Goal: Task Accomplishment & Management: Use online tool/utility

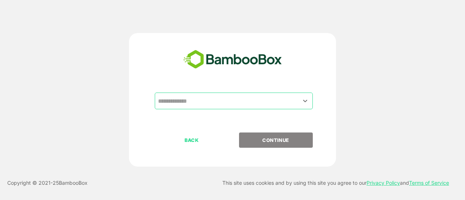
click at [190, 97] on input "text" at bounding box center [233, 101] width 155 height 14
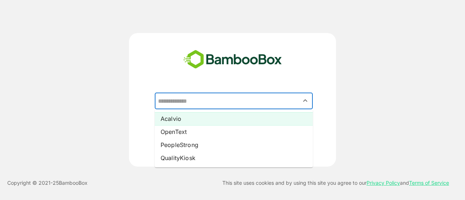
click at [173, 122] on li "Acalvio" at bounding box center [234, 118] width 158 height 13
type input "*******"
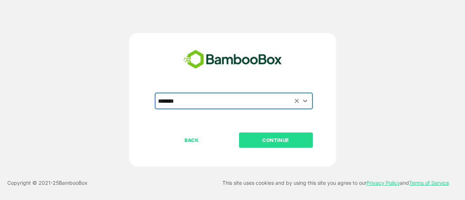
click at [270, 145] on button "CONTINUE" at bounding box center [276, 140] width 74 height 15
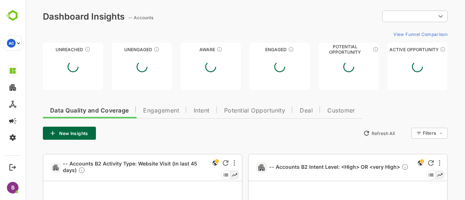
type input "**********"
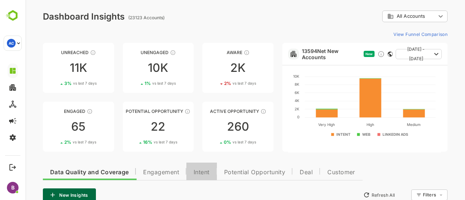
click at [205, 170] on span "Intent" at bounding box center [201, 173] width 16 height 6
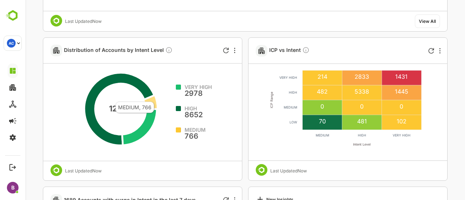
scroll to position [328, 0]
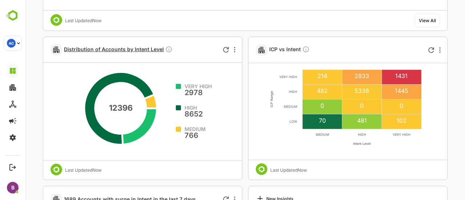
click at [97, 50] on span "Distribution of Accounts by Intent Level" at bounding box center [118, 50] width 109 height 8
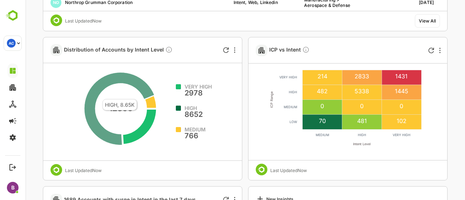
click at [98, 95] on icon at bounding box center [119, 108] width 70 height 73
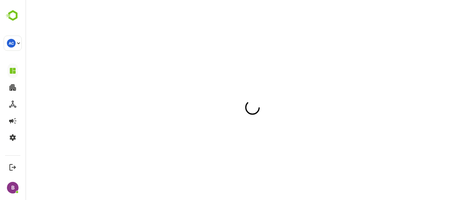
scroll to position [0, 0]
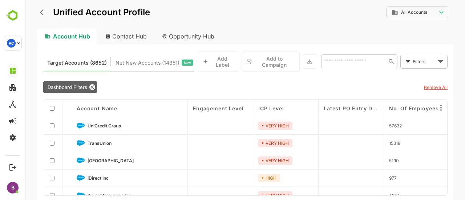
click at [131, 35] on div "Contact Hub" at bounding box center [126, 36] width 54 height 16
type input "**********"
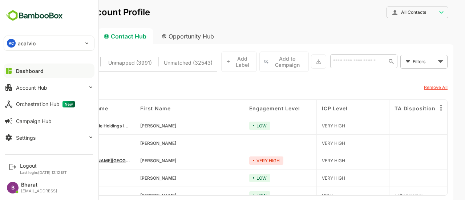
drag, startPoint x: 85, startPoint y: 109, endPoint x: 236, endPoint y: 12, distance: 179.3
click at [236, 12] on div "**********" at bounding box center [245, 17] width 416 height 23
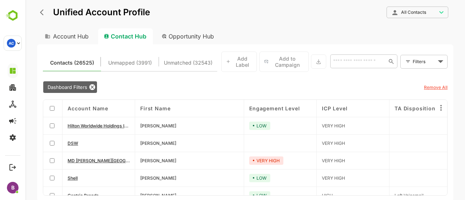
click at [429, 61] on body "**********" at bounding box center [244, 100] width 439 height 200
click at [422, 81] on span "New Filter" at bounding box center [425, 77] width 22 height 9
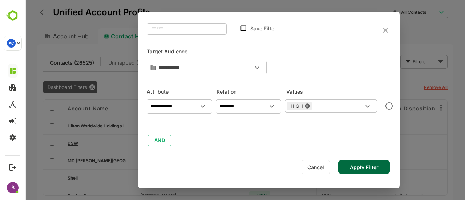
click at [346, 110] on input "text" at bounding box center [336, 106] width 51 height 9
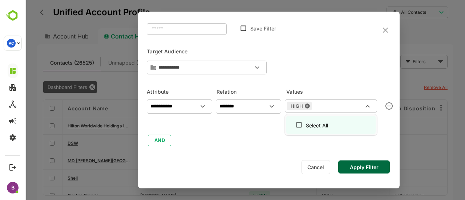
click at [359, 106] on input "text" at bounding box center [338, 106] width 49 height 9
click at [306, 164] on button "Cancel" at bounding box center [315, 167] width 29 height 14
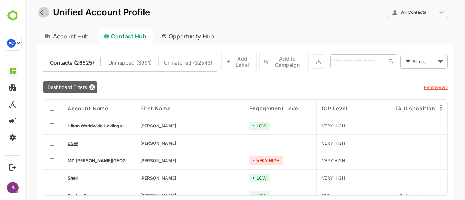
click at [40, 11] on icon "back" at bounding box center [43, 12] width 7 height 7
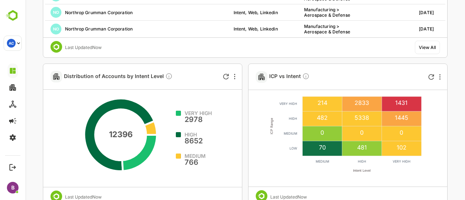
scroll to position [326, 0]
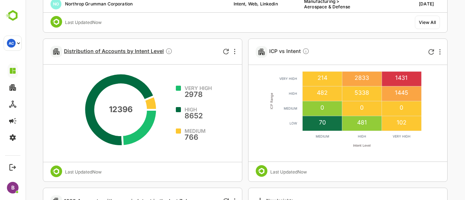
click at [121, 53] on span "Distribution of Accounts by Intent Level" at bounding box center [118, 52] width 109 height 8
click at [114, 52] on span "Distribution of Accounts by Intent Level" at bounding box center [118, 52] width 109 height 8
click at [129, 53] on span "Distribution of Accounts by Intent Level" at bounding box center [118, 52] width 109 height 8
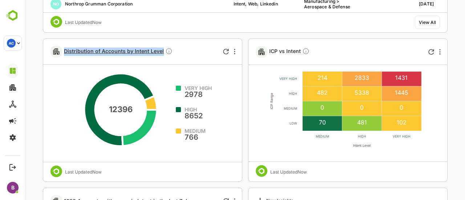
click at [129, 53] on span "Distribution of Accounts by Intent Level" at bounding box center [118, 52] width 109 height 8
click at [101, 50] on span "Distribution of Accounts by Intent Level" at bounding box center [118, 52] width 109 height 8
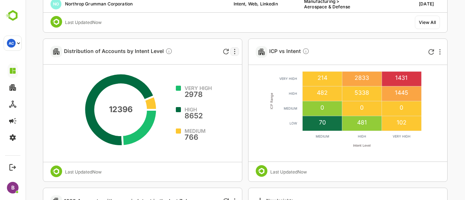
click at [237, 53] on div at bounding box center [234, 51] width 9 height 9
click at [118, 70] on div at bounding box center [244, 100] width 439 height 200
click at [98, 49] on span "Distribution of Accounts by Intent Level" at bounding box center [118, 52] width 109 height 8
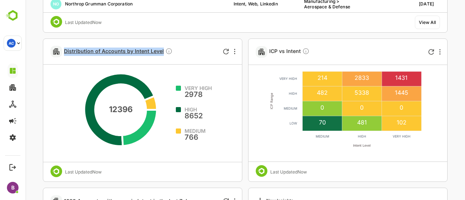
click at [98, 49] on span "Distribution of Accounts by Intent Level" at bounding box center [118, 52] width 109 height 8
click at [43, 87] on div "Distribution of Accounts by Intent Level 12396 VERY HIGH 2978 HIGH 8652 MEDIUM …" at bounding box center [142, 109] width 199 height 143
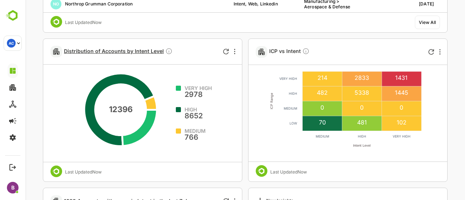
click at [94, 53] on span "Distribution of Accounts by Intent Level" at bounding box center [118, 52] width 109 height 8
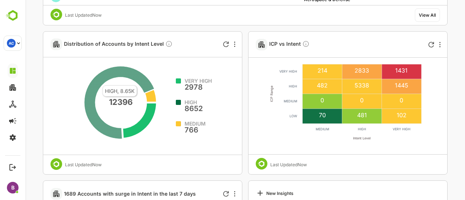
click at [98, 81] on icon at bounding box center [119, 102] width 70 height 73
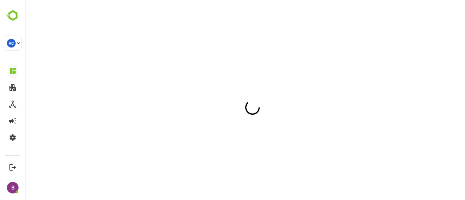
scroll to position [0, 0]
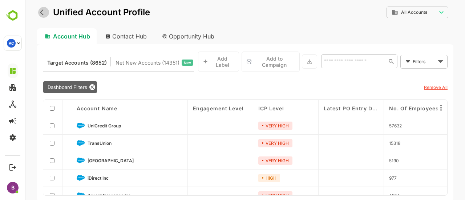
click at [42, 12] on icon "back" at bounding box center [43, 12] width 7 height 7
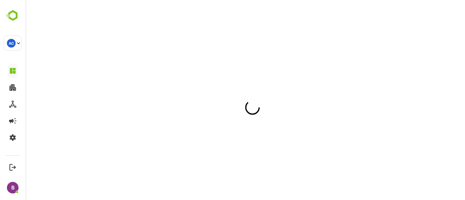
click at [124, 0] on html at bounding box center [244, 0] width 439 height 0
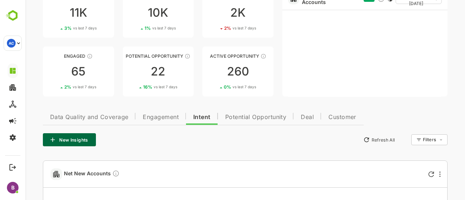
scroll to position [63, 0]
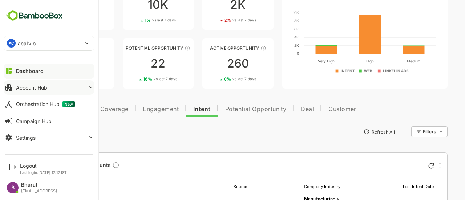
click at [63, 88] on button "Account Hub" at bounding box center [49, 87] width 91 height 15
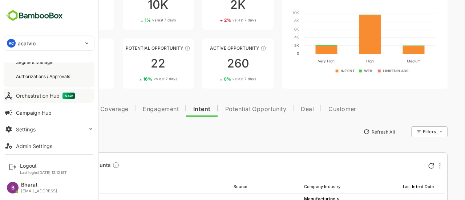
click at [32, 93] on div "Orchestration Hub New" at bounding box center [45, 96] width 59 height 7
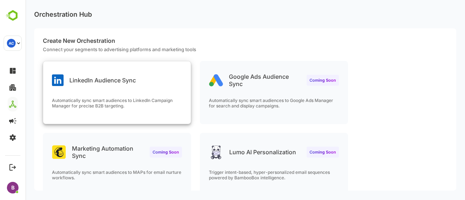
click at [144, 89] on div "LinkedIn Audience Sync Automatically sync smart audiences to LinkedIn Campaign …" at bounding box center [116, 92] width 147 height 62
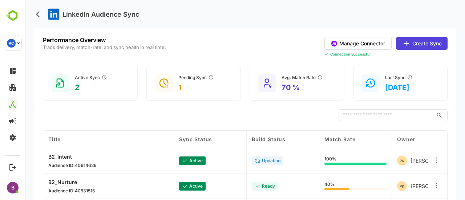
click at [262, 161] on p "updating" at bounding box center [271, 160] width 19 height 5
click at [73, 156] on p "B2_Intent" at bounding box center [72, 157] width 48 height 6
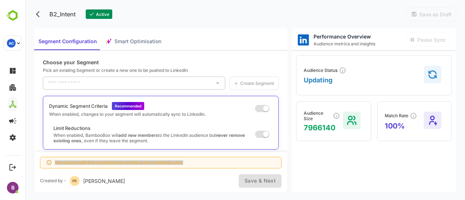
type input "*********"
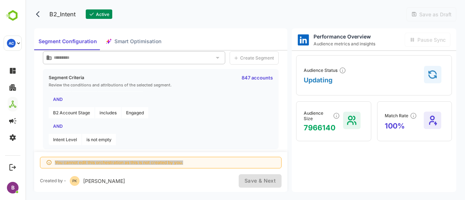
scroll to position [79, 0]
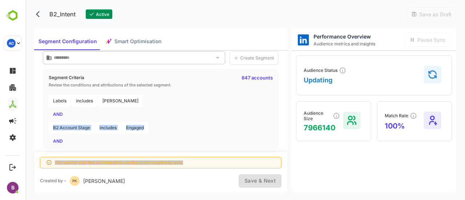
drag, startPoint x: 157, startPoint y: 122, endPoint x: 42, endPoint y: 125, distance: 114.4
click at [42, 125] on div "Choose your Segment Pick an existing Segment or create a new one to be pushed t…" at bounding box center [160, 101] width 253 height 102
click at [189, 115] on div "Labels includes ABM Finserv AND B2 Account Stage includes Engaged AND Intent Le…" at bounding box center [161, 127] width 224 height 65
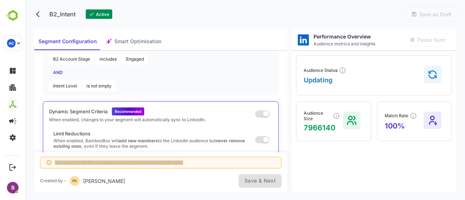
scroll to position [0, 0]
